Goal: Contribute content: Add original content to the website for others to see

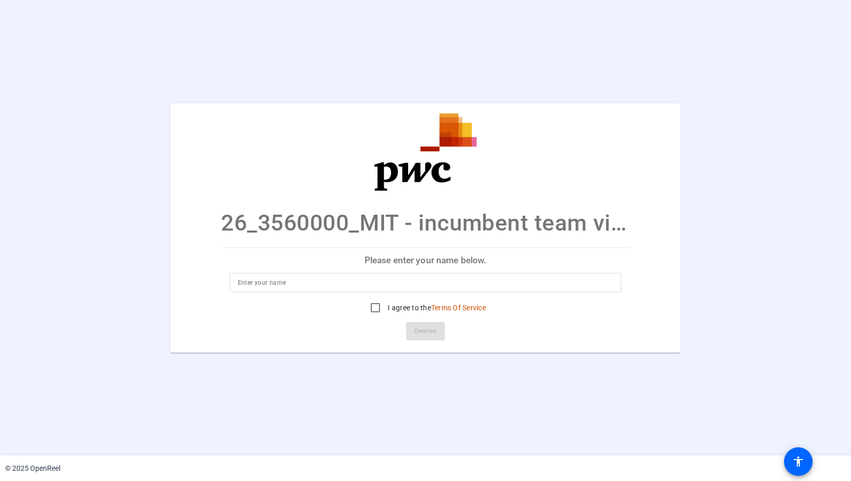
click at [415, 261] on p "Please enter your name below." at bounding box center [425, 260] width 408 height 25
click at [389, 282] on input at bounding box center [426, 283] width 376 height 12
type input "Katharine Grover"
click at [375, 306] on input "I agree to the Terms Of Service" at bounding box center [375, 308] width 20 height 20
checkbox input "true"
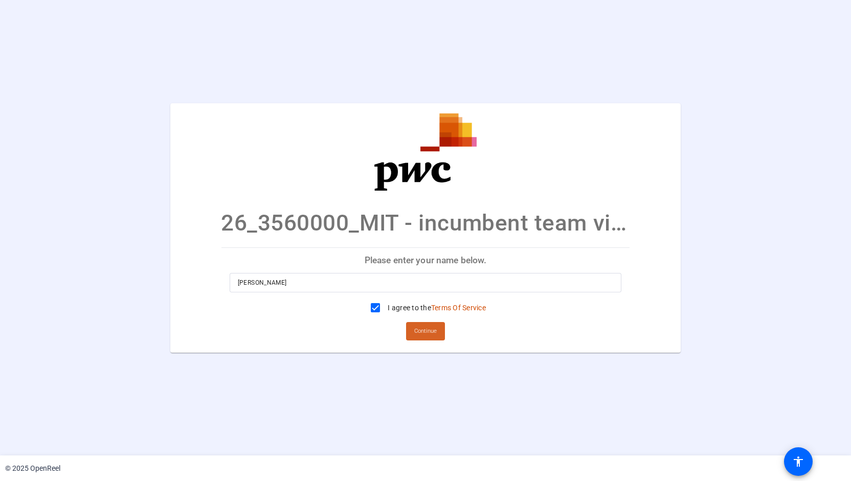
click at [423, 327] on span "Continue" at bounding box center [425, 331] width 22 height 15
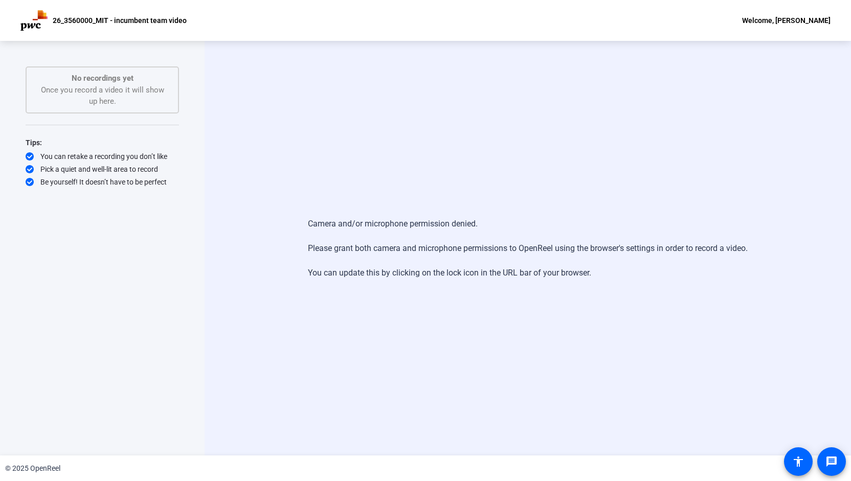
drag, startPoint x: 286, startPoint y: 1, endPoint x: 429, endPoint y: 77, distance: 162.2
click at [429, 77] on div "Camera and/or microphone permission denied. Please grant both camera and microp…" at bounding box center [528, 248] width 646 height 415
click at [827, 467] on mat-icon "message" at bounding box center [831, 462] width 12 height 12
click at [549, 315] on div "Camera and/or microphone permission denied. Please grant both camera and microp…" at bounding box center [528, 248] width 646 height 415
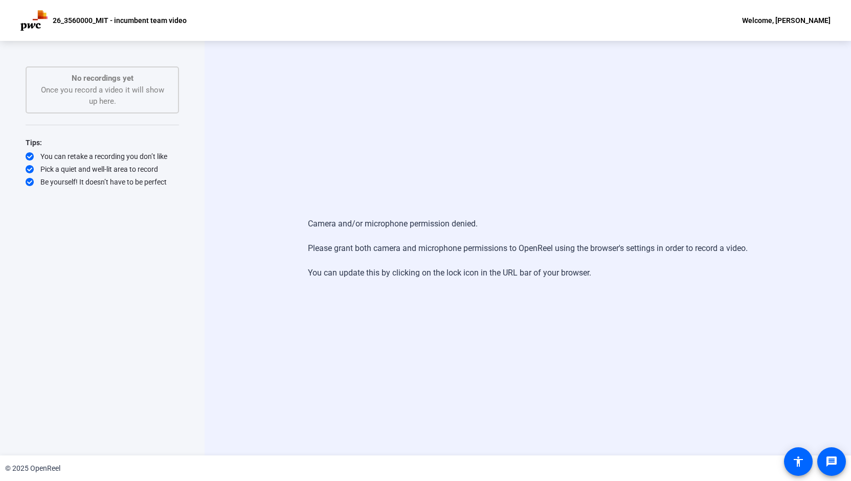
click at [162, 18] on p "26_3560000_MIT - incumbent team video" at bounding box center [120, 20] width 134 height 12
click at [799, 461] on mat-icon "accessibility" at bounding box center [798, 462] width 12 height 12
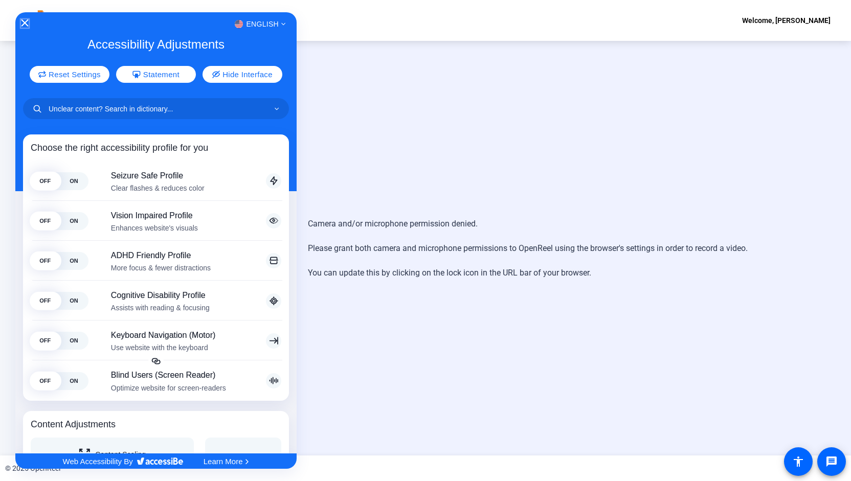
click at [26, 23] on icon "Close Accessibility Interface" at bounding box center [24, 22] width 7 height 7
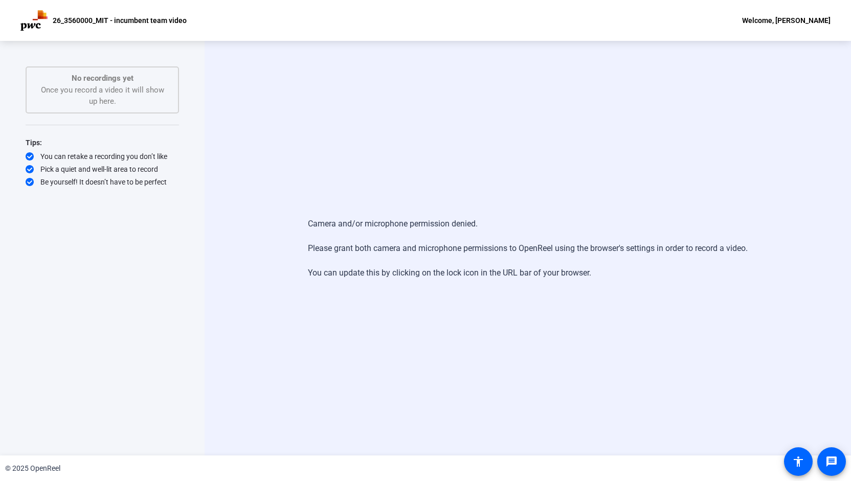
click at [111, 97] on div "No recordings yet Once you record a video it will show up here." at bounding box center [102, 90] width 131 height 35
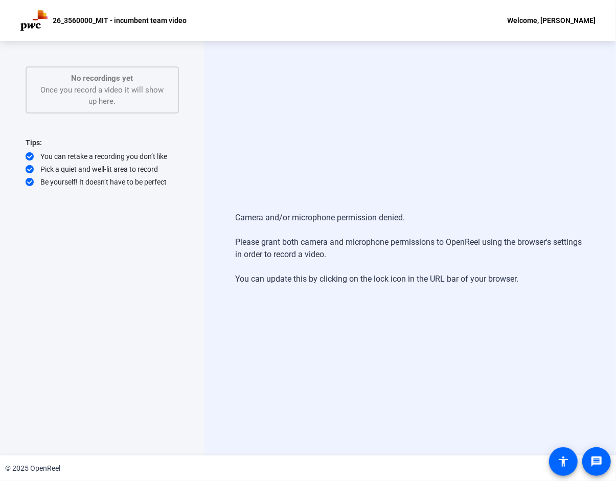
click at [292, 107] on div "Camera and/or microphone permission denied. Please grant both camera and microp…" at bounding box center [411, 248] width 412 height 415
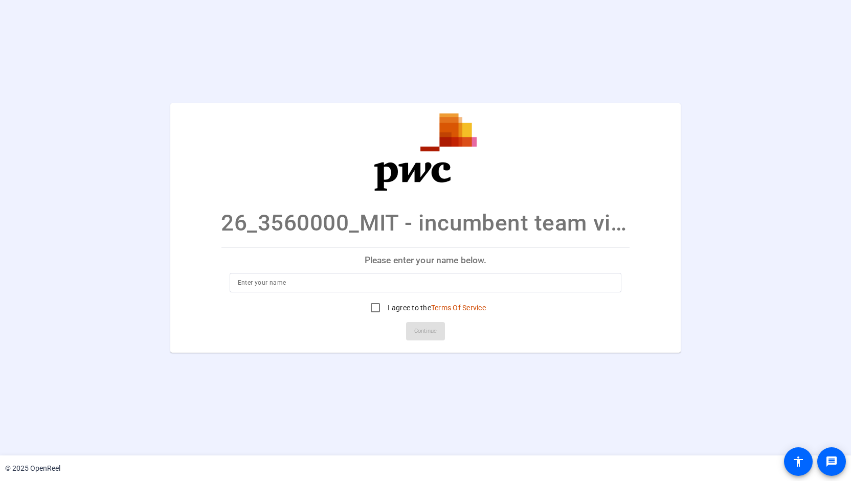
click at [299, 289] on div at bounding box center [426, 282] width 376 height 19
type input "[PERSON_NAME]"
click at [373, 305] on input "I agree to the Terms Of Service" at bounding box center [375, 308] width 20 height 20
checkbox input "true"
click at [420, 331] on span "Continue" at bounding box center [425, 331] width 22 height 15
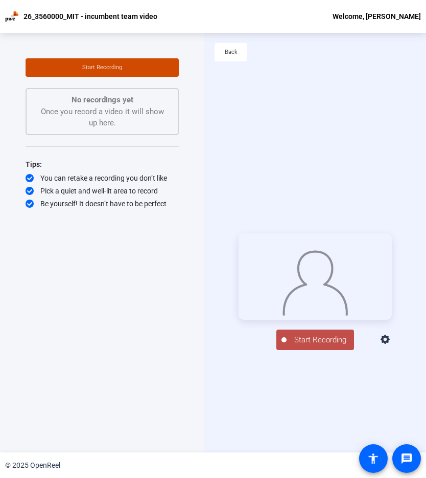
click at [315, 46] on div "Back" at bounding box center [316, 57] width 222 height 49
click at [322, 346] on span "Start Recording" at bounding box center [320, 340] width 67 height 12
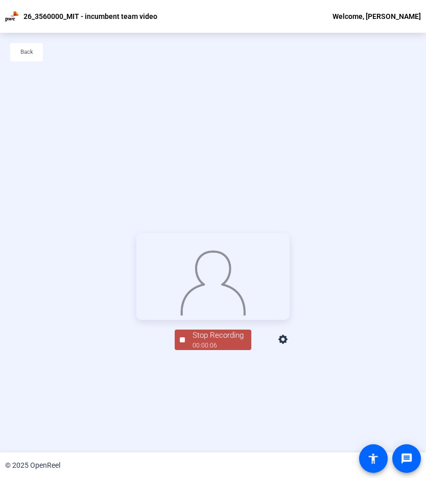
click at [185, 350] on span "Stop Recording 00:00:06" at bounding box center [218, 339] width 66 height 21
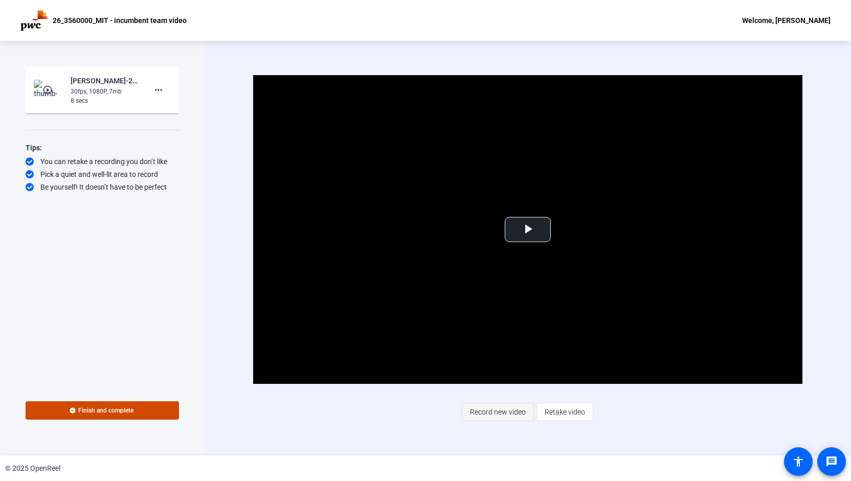
click at [499, 411] on span "Record new video" at bounding box center [498, 411] width 56 height 19
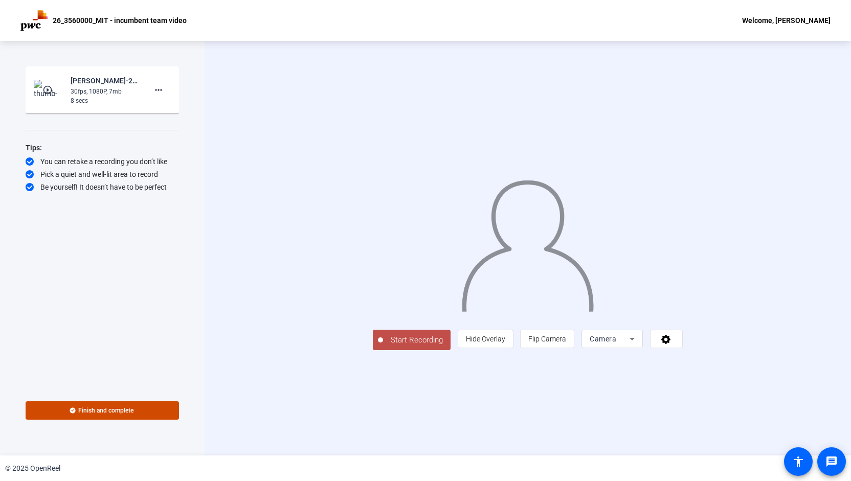
click at [373, 350] on button "Start Recording" at bounding box center [412, 340] width 78 height 20
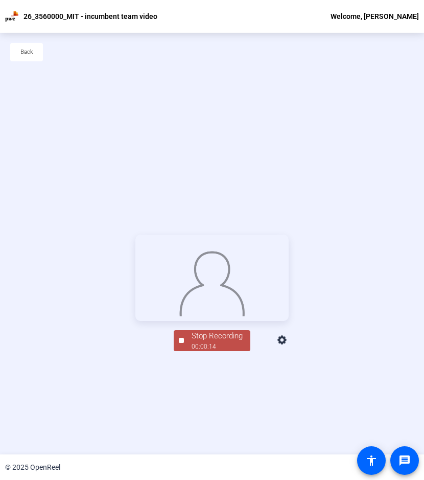
click at [218, 342] on div "Stop Recording" at bounding box center [217, 336] width 51 height 12
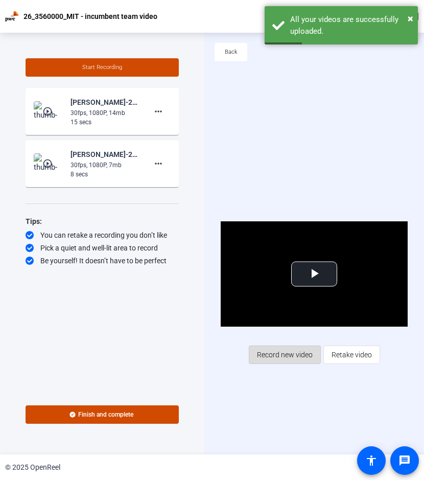
click at [306, 352] on span "Record new video" at bounding box center [285, 354] width 56 height 19
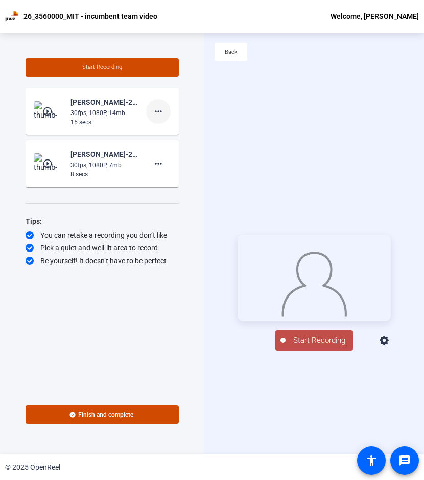
click at [161, 110] on mat-icon "more_horiz" at bounding box center [158, 111] width 12 height 12
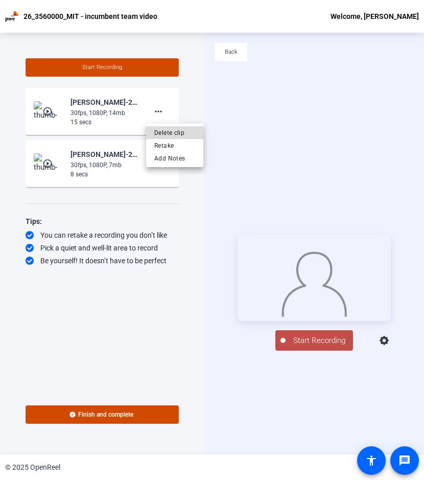
click at [166, 131] on span "Delete clip" at bounding box center [174, 133] width 41 height 12
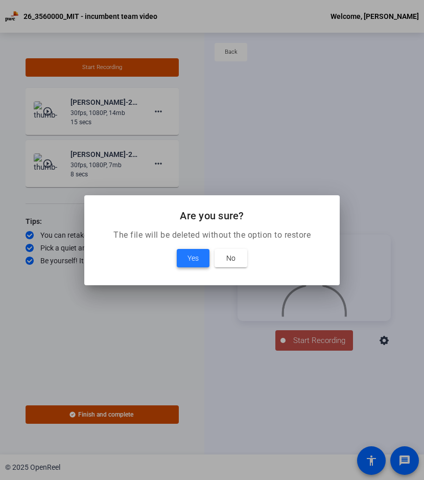
click at [194, 263] on span "Yes" at bounding box center [193, 258] width 11 height 12
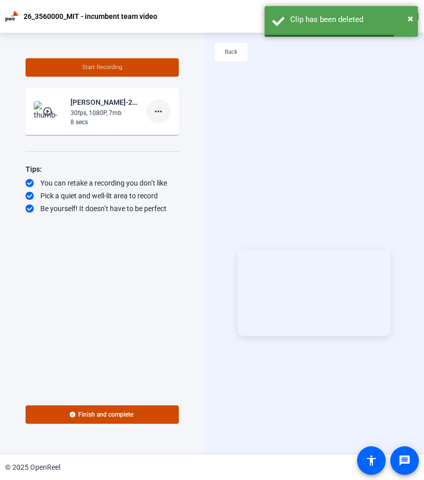
click at [158, 113] on mat-icon "more_horiz" at bounding box center [158, 111] width 12 height 12
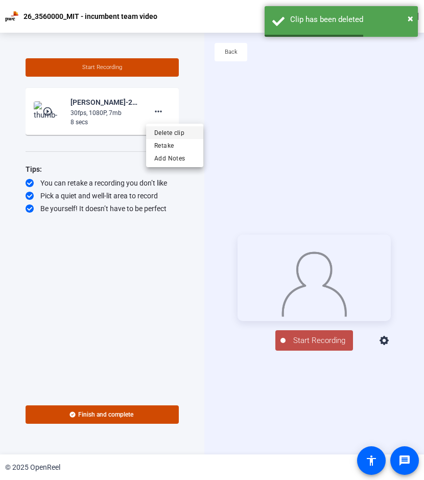
click at [163, 131] on span "Delete clip" at bounding box center [174, 133] width 41 height 12
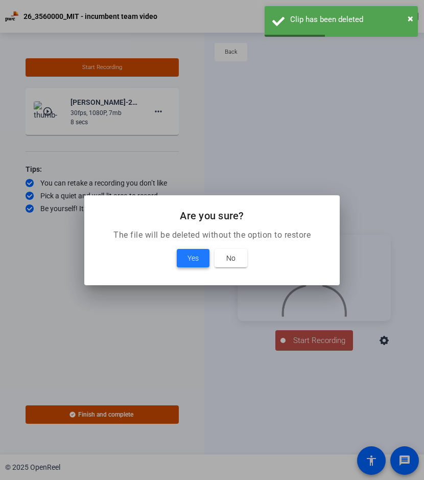
click at [191, 260] on span "Yes" at bounding box center [193, 258] width 11 height 12
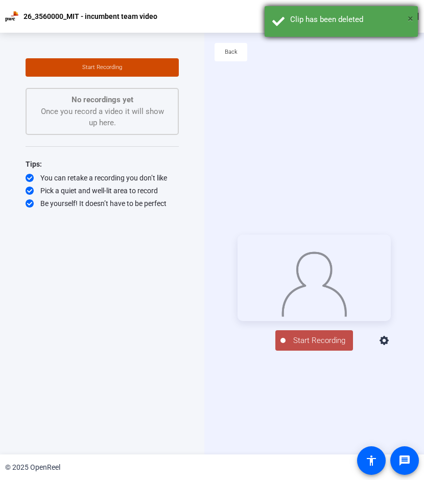
click at [408, 19] on span "×" at bounding box center [411, 18] width 6 height 12
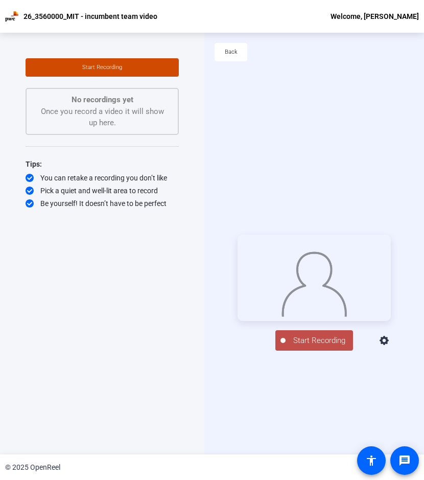
click at [384, 83] on div "Start Recording person Hide Overlay flip Flip Camera Camera" at bounding box center [315, 293] width 220 height 422
click at [319, 347] on span "Start Recording" at bounding box center [319, 341] width 67 height 12
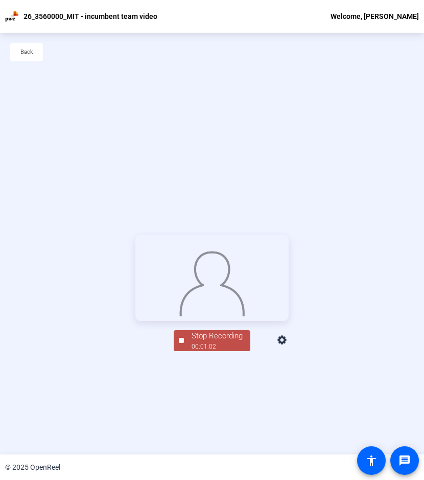
click at [317, 145] on div "Stop Recording 00:01:02 person Hide Overlay flip Flip Camera Camera" at bounding box center [212, 293] width 424 height 422
click at [227, 342] on div "Stop Recording" at bounding box center [217, 336] width 51 height 12
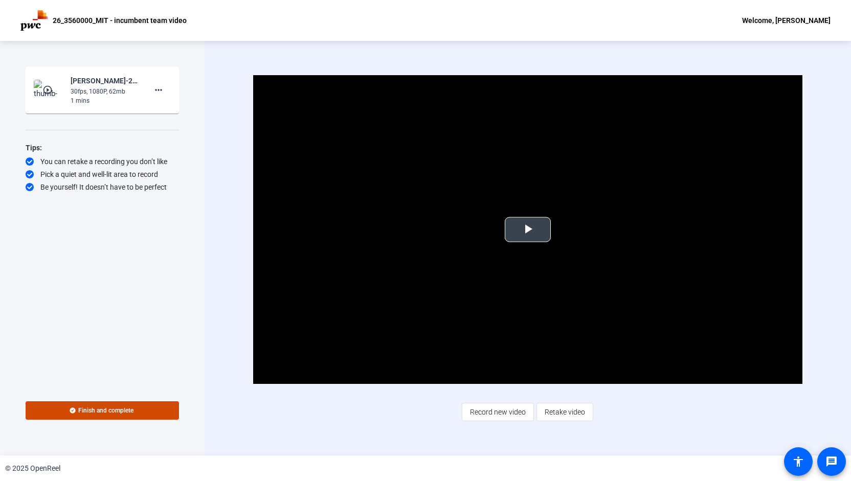
click at [528, 230] on span "Video Player" at bounding box center [528, 230] width 0 height 0
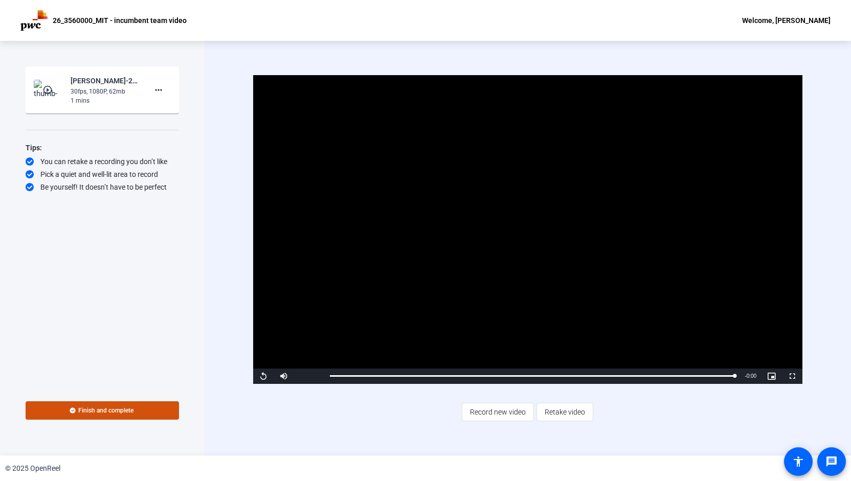
click at [105, 415] on span "Finish and complete" at bounding box center [105, 410] width 55 height 8
